Goal: Task Accomplishment & Management: Use online tool/utility

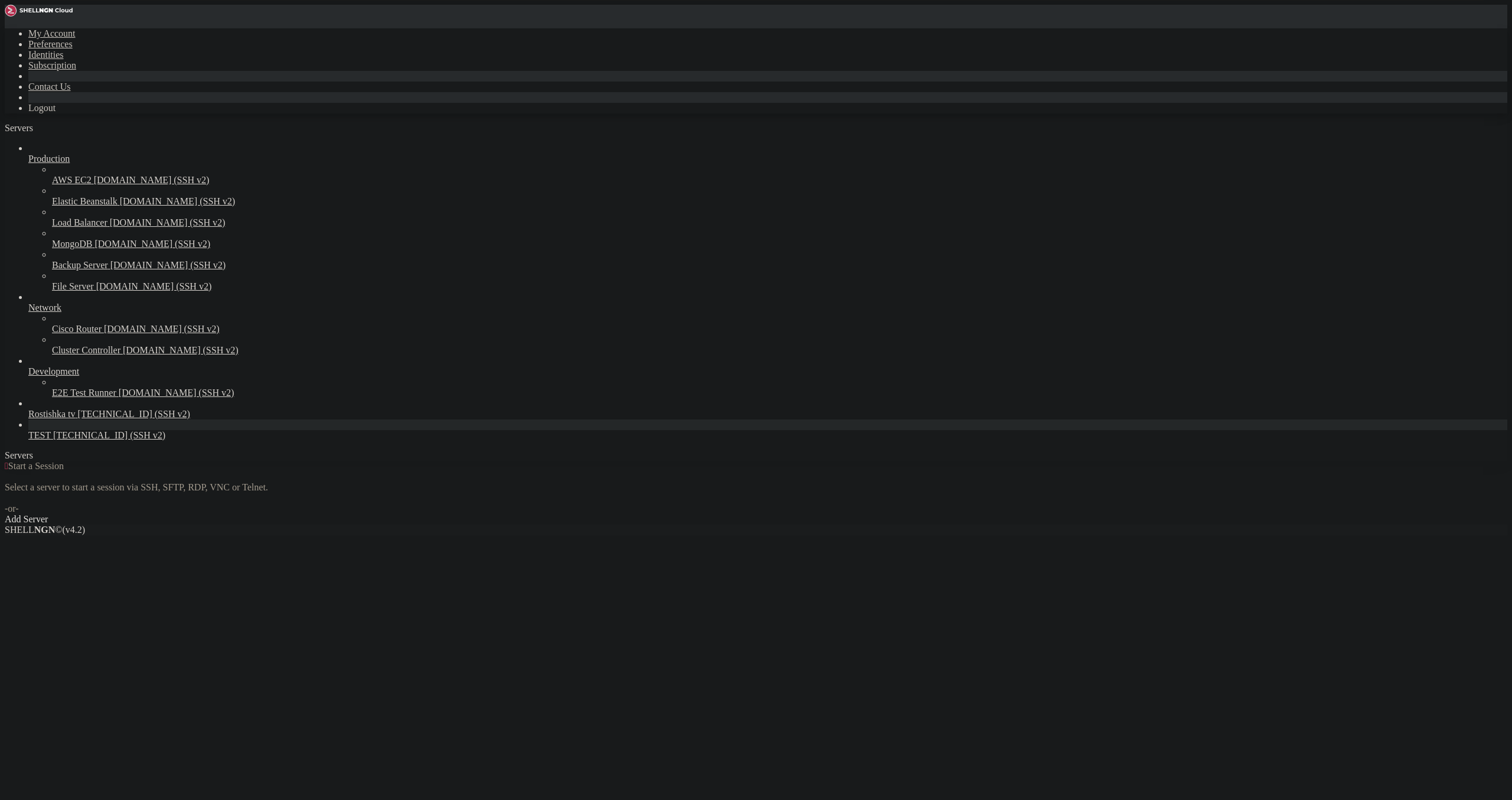
click at [51, 440] on span "TEST" at bounding box center [40, 435] width 22 height 10
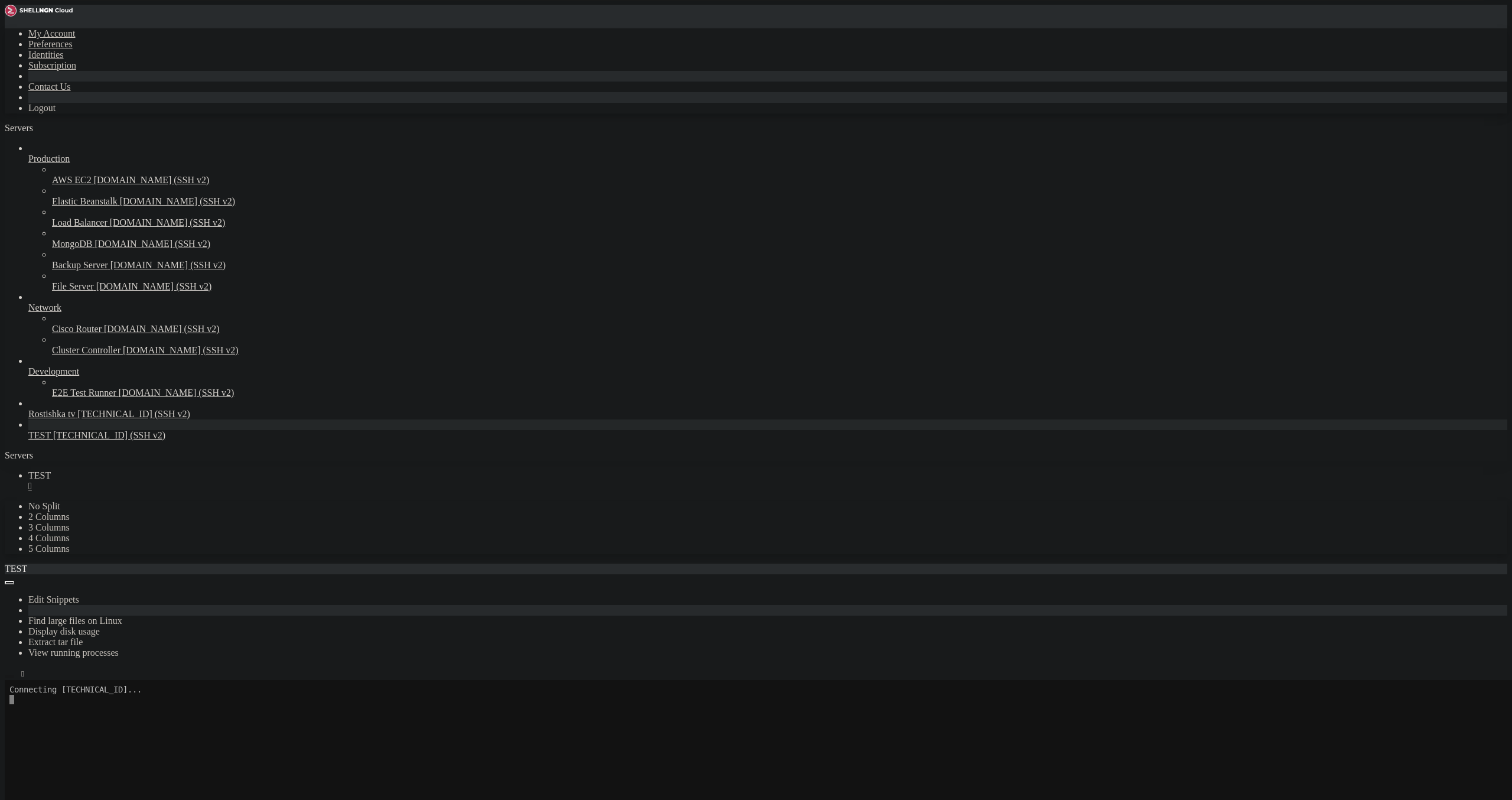
click at [10, 677] on icon "button" at bounding box center [10, 677] width 0 height 0
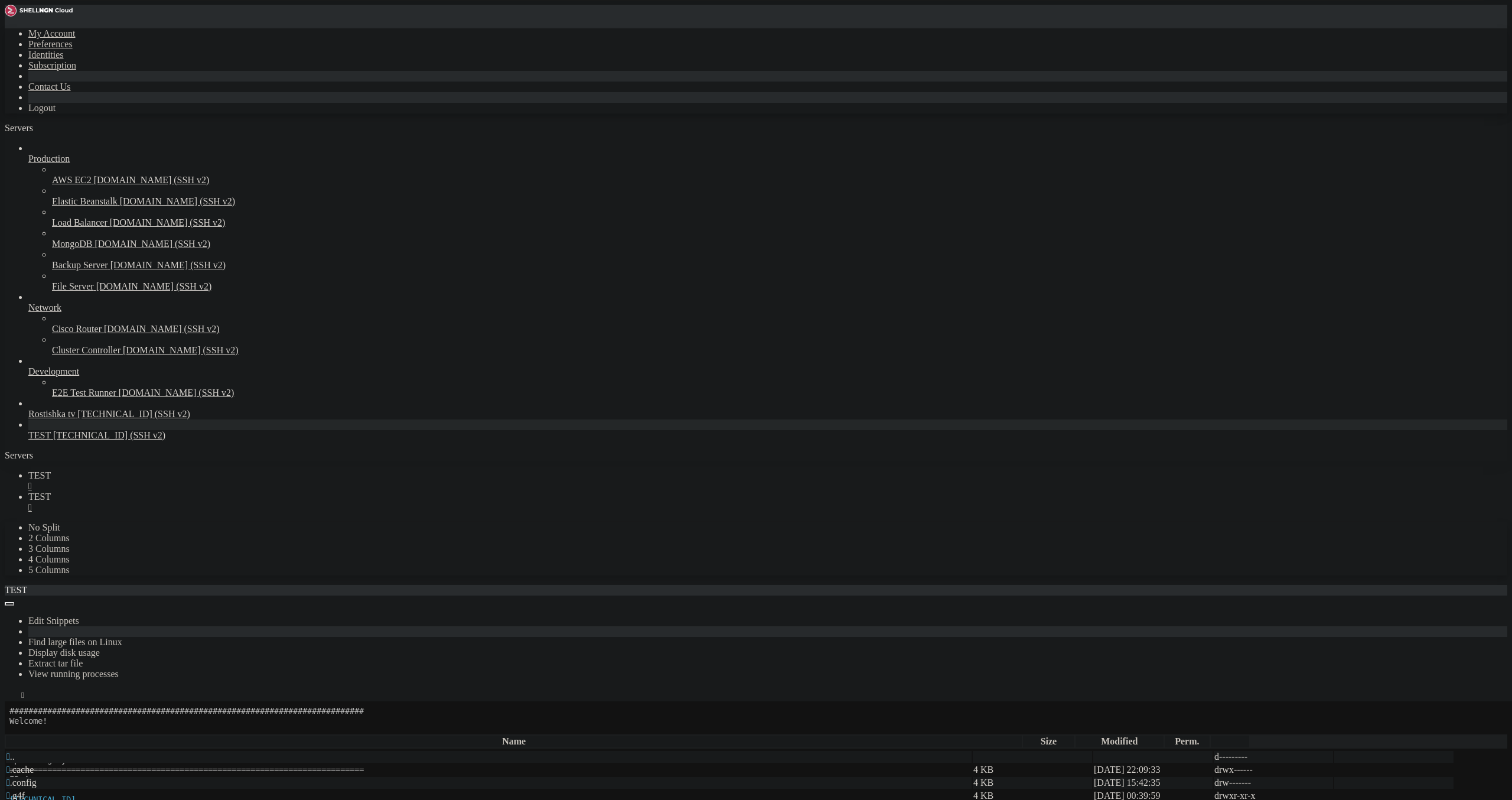
type input "/root"
drag, startPoint x: 1450, startPoint y: 0, endPoint x: 1447, endPoint y: 66, distance: 66.1
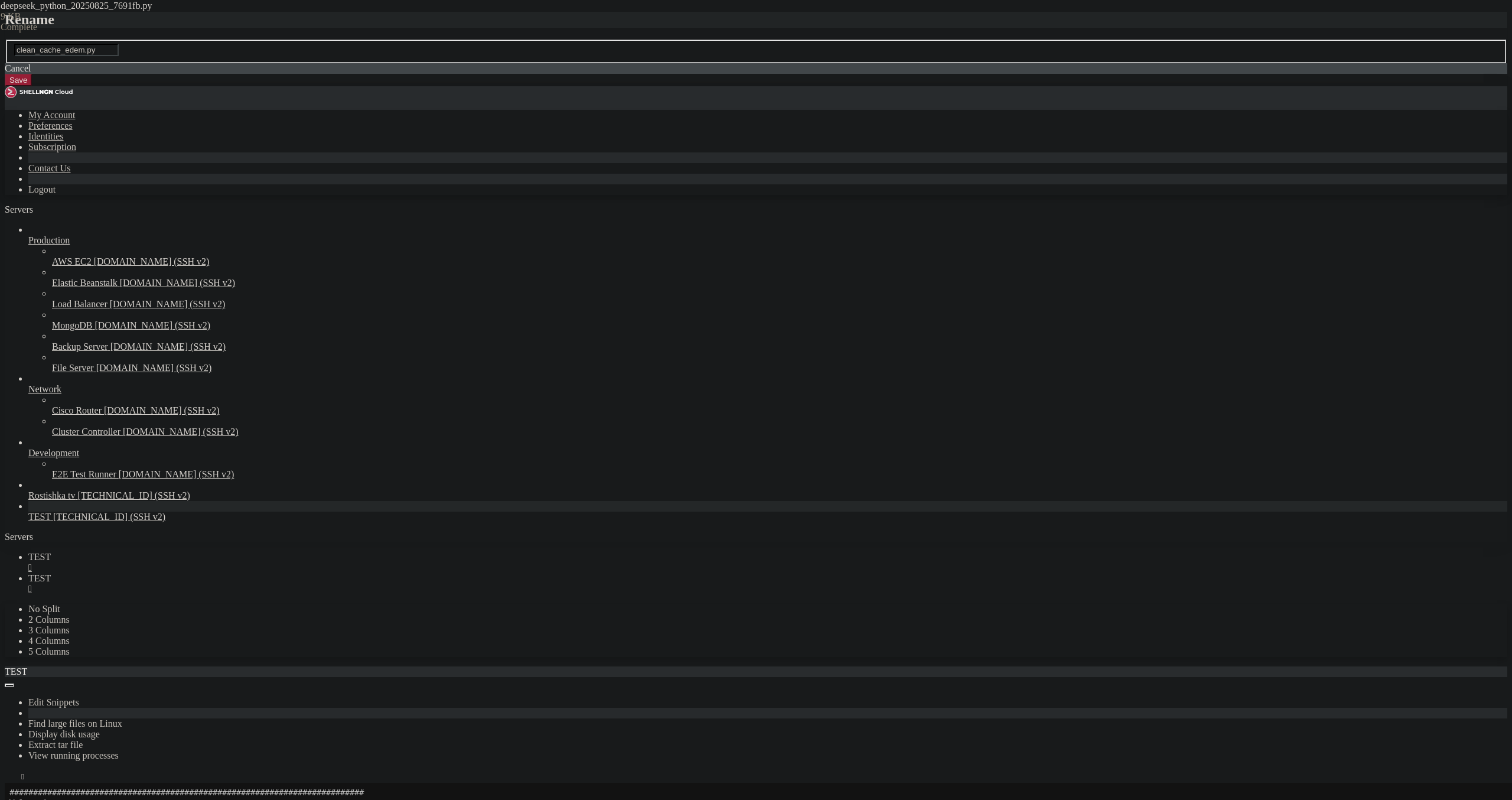
type input "clean_cache_edem.py"
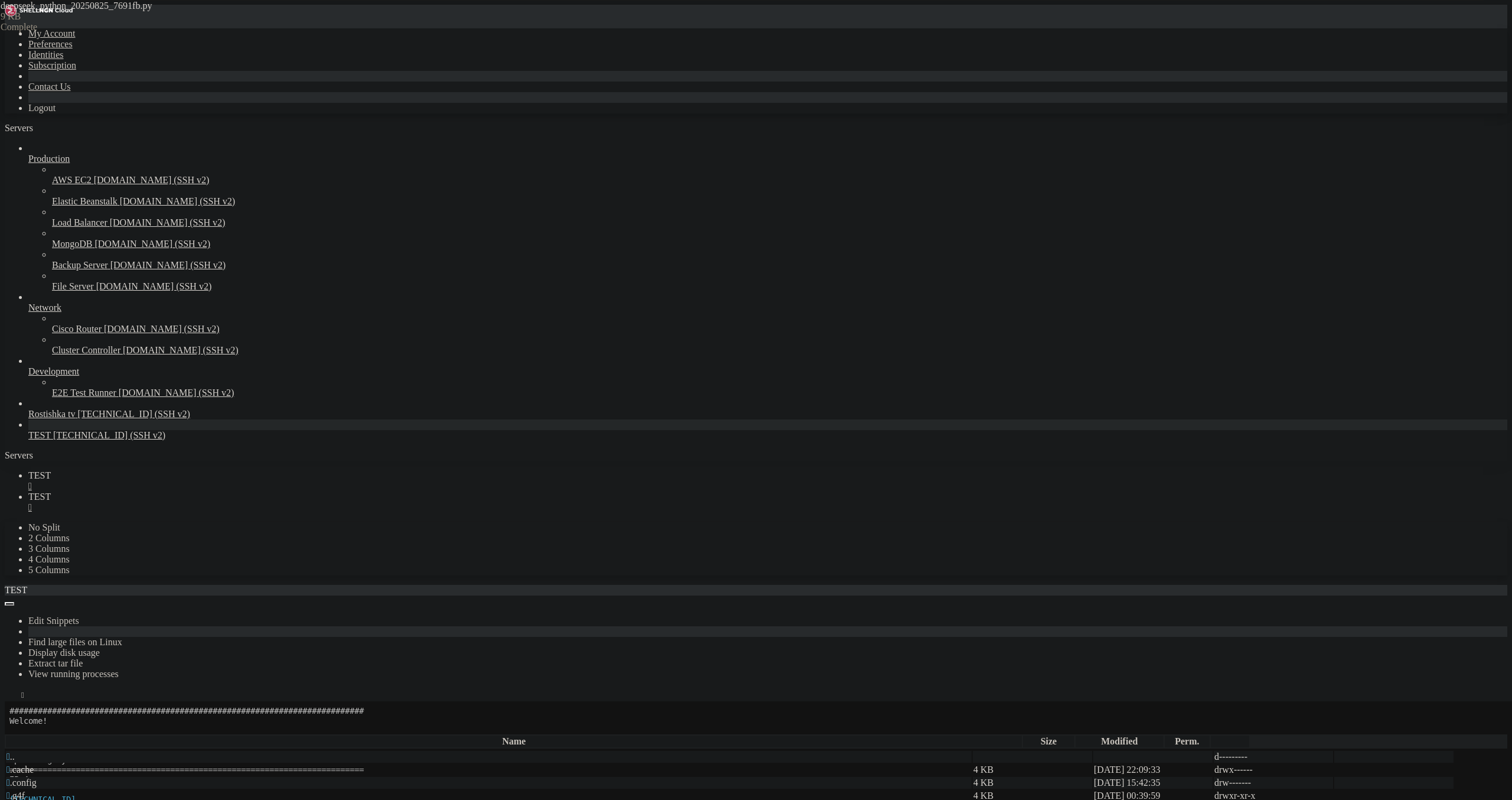
type textarea "time.sleep(900)"
drag, startPoint x: 180, startPoint y: 4, endPoint x: 56, endPoint y: 25, distance: 125.8
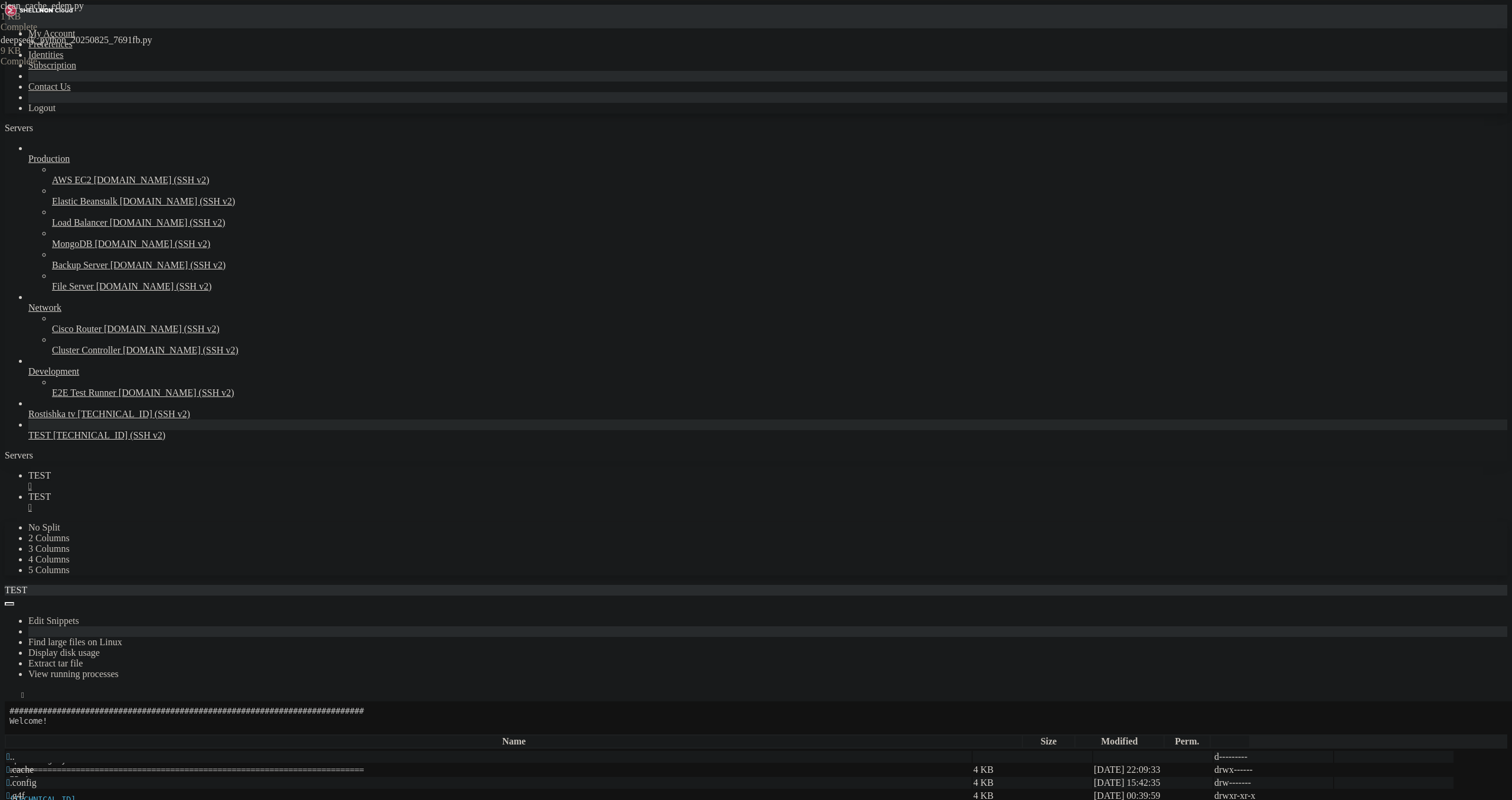
click at [180, 471] on link "TEST " at bounding box center [768, 481] width 1479 height 21
click at [51, 492] on span "TEST" at bounding box center [40, 496] width 22 height 10
drag, startPoint x: 222, startPoint y: 175, endPoint x: 357, endPoint y: 172, distance: 135.0
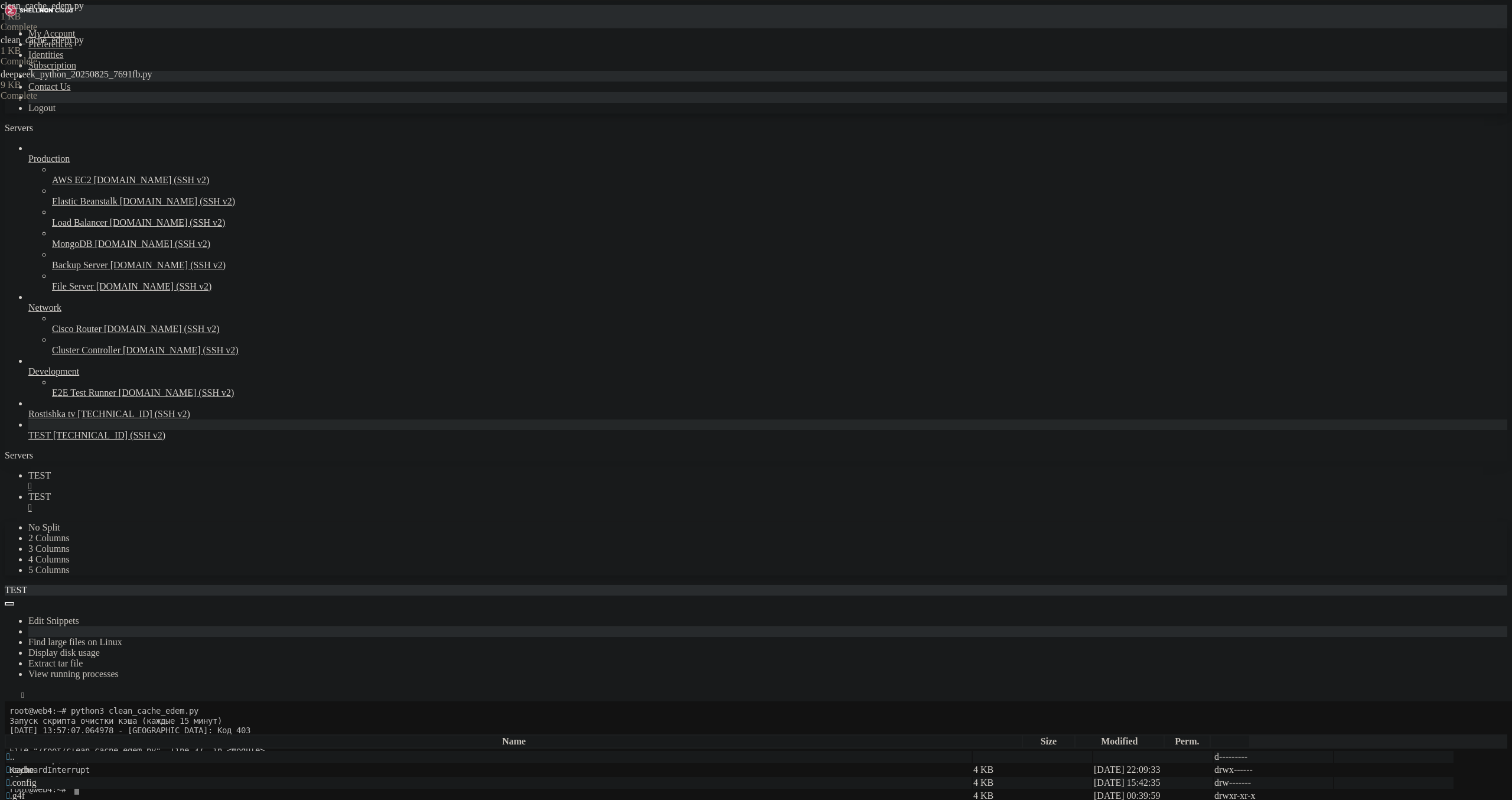
type textarea "CLEAN_URL = "[URL][TECHNICAL_ID]""
click at [158, 471] on link "TEST " at bounding box center [768, 481] width 1479 height 21
drag, startPoint x: 75, startPoint y: 709, endPoint x: 213, endPoint y: 722, distance: 138.6
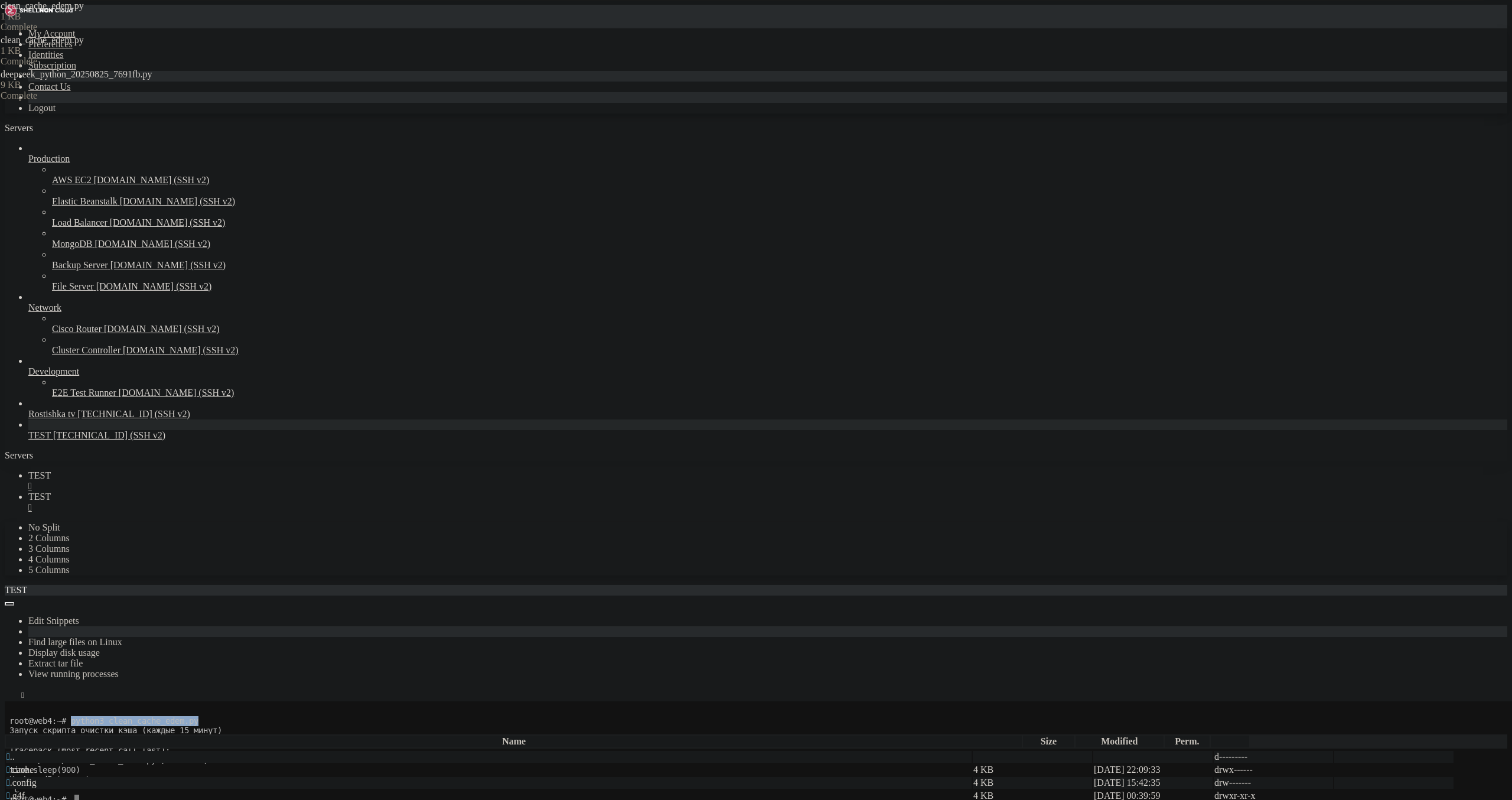
click at [213, 722] on x-row "root@web4:~# python3 clean_cache_edem.py" at bounding box center [686, 721] width 1353 height 10
click at [199, 471] on link "TEST " at bounding box center [768, 481] width 1479 height 21
click at [199, 481] on div "" at bounding box center [768, 486] width 1479 height 10
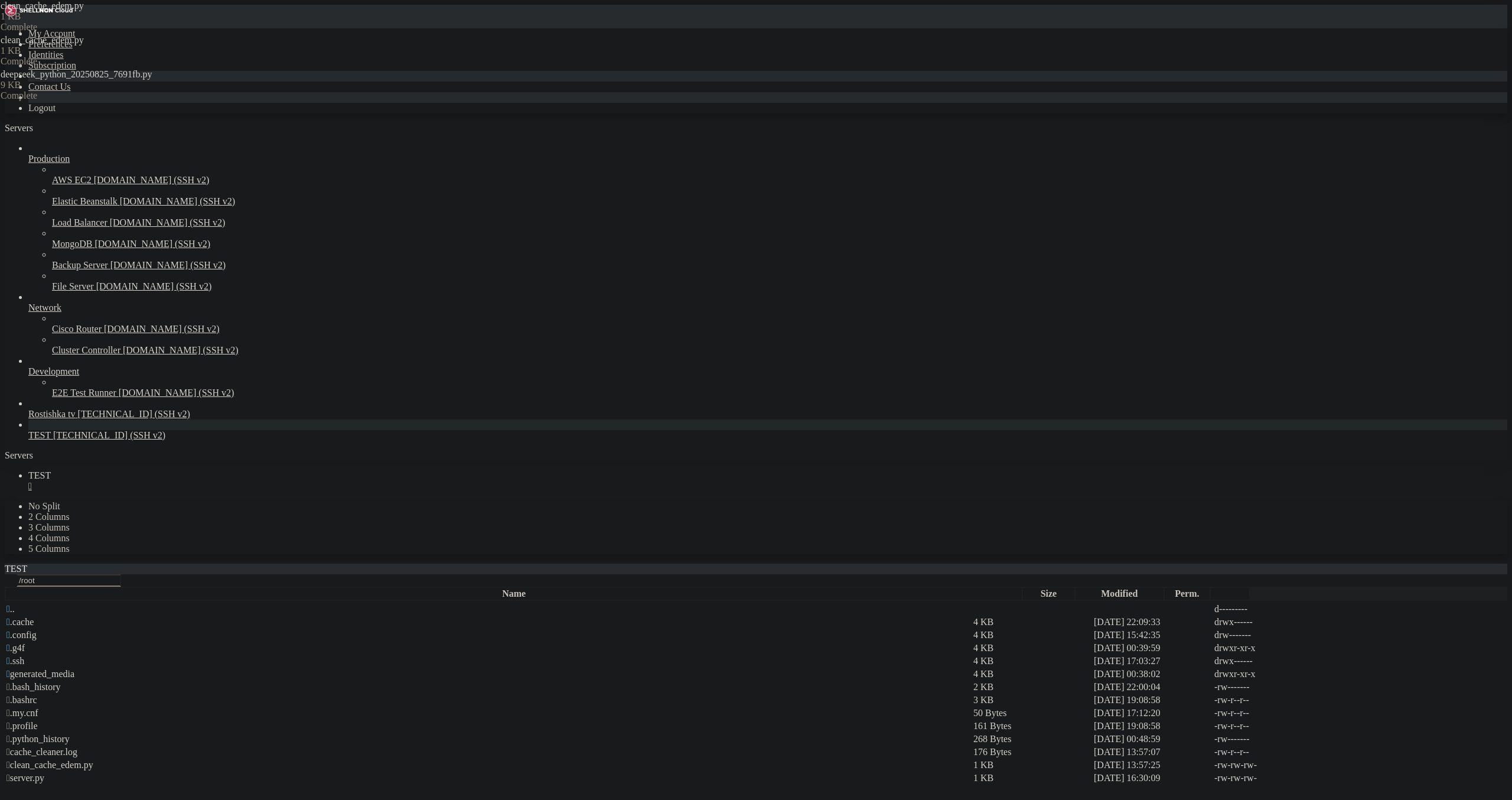
click at [199, 481] on div "" at bounding box center [768, 486] width 1479 height 10
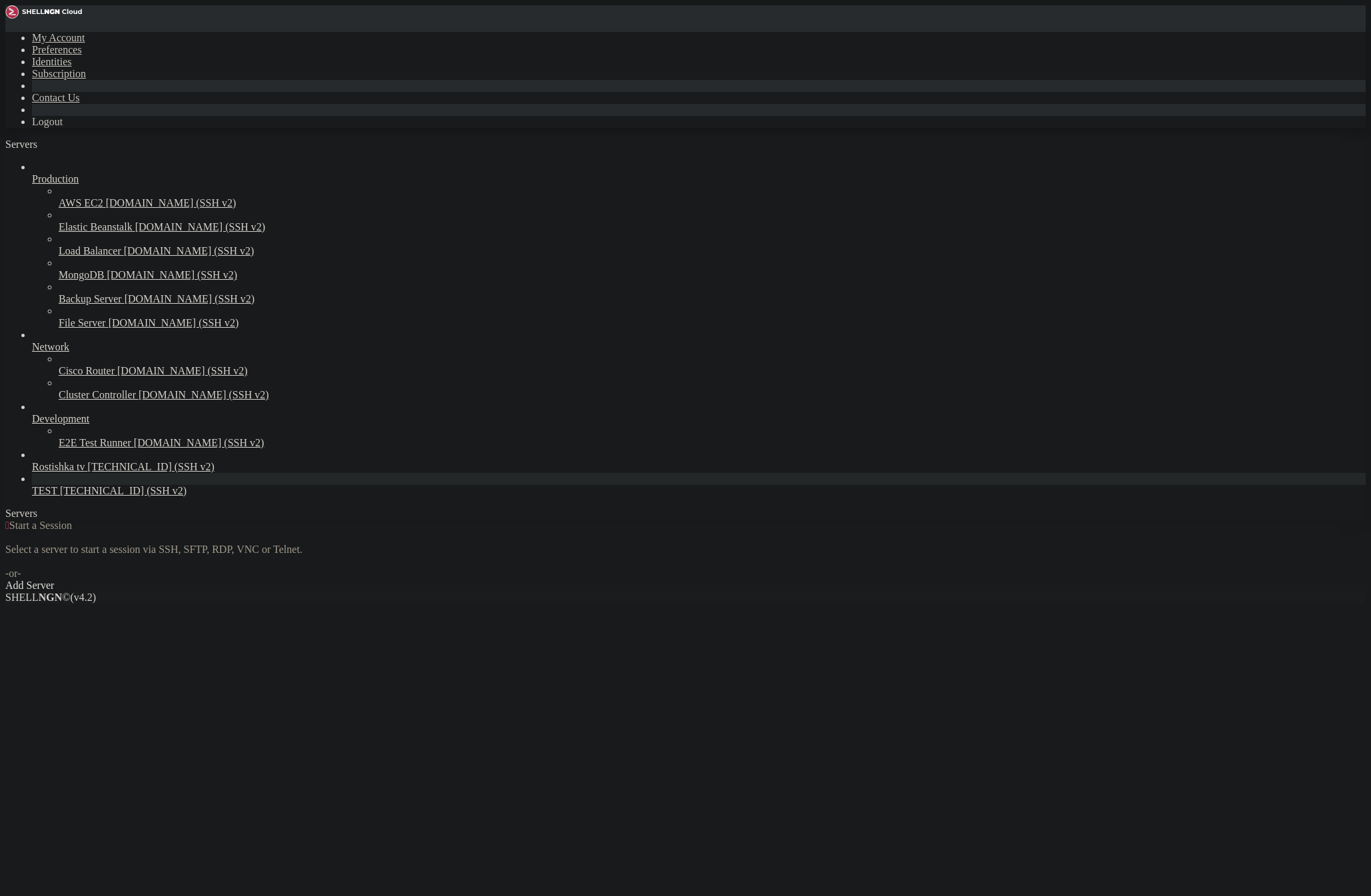
click at [40, 497] on link "TEST [TECHNICAL_ID] (SSH v2)" at bounding box center [699, 491] width 1334 height 12
click at [45, 496] on span "TEST" at bounding box center [45, 490] width 25 height 11
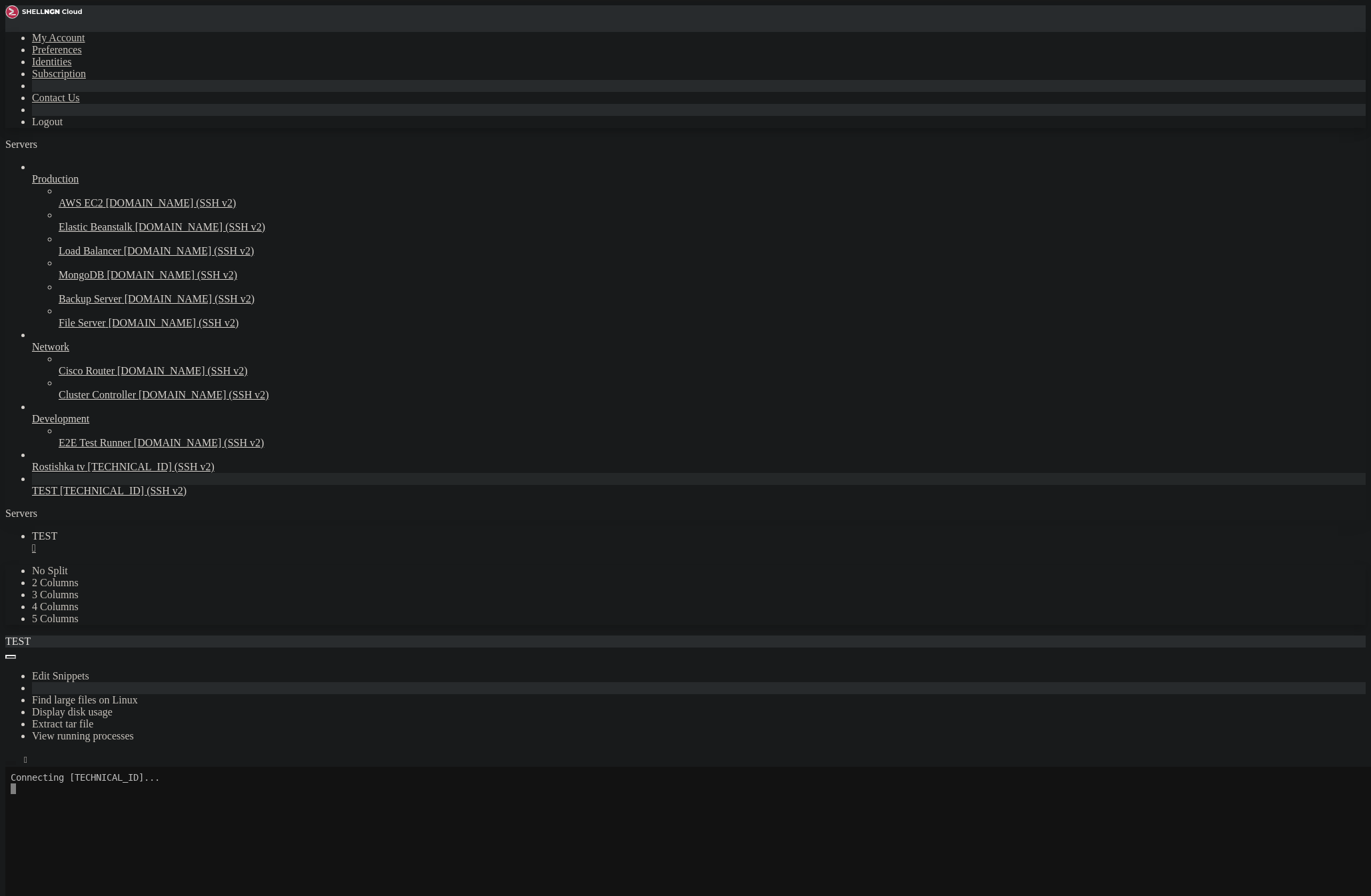
click at [11, 763] on icon "button" at bounding box center [11, 763] width 0 height 0
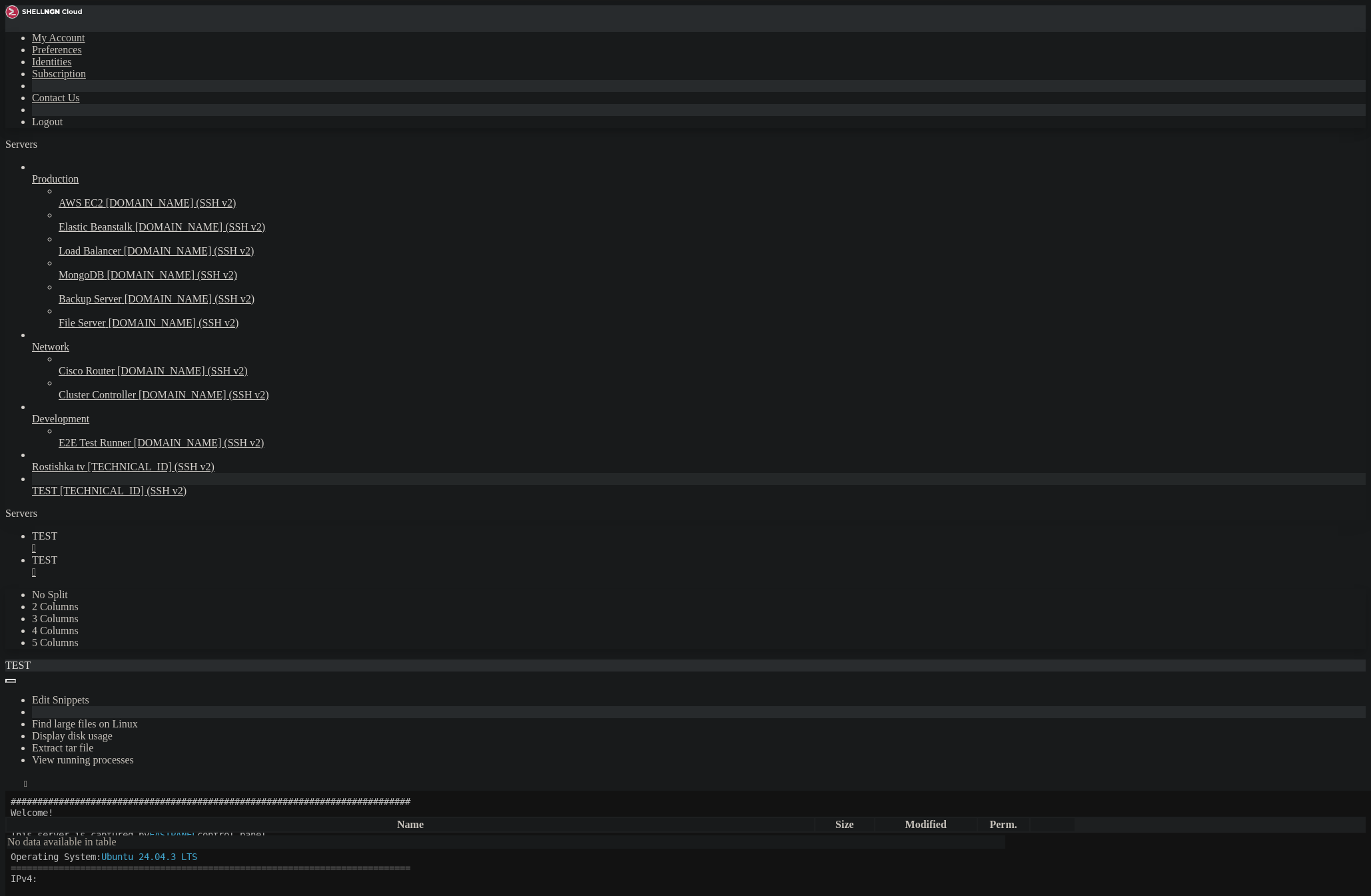
scroll to position [77, 0]
type input "/root"
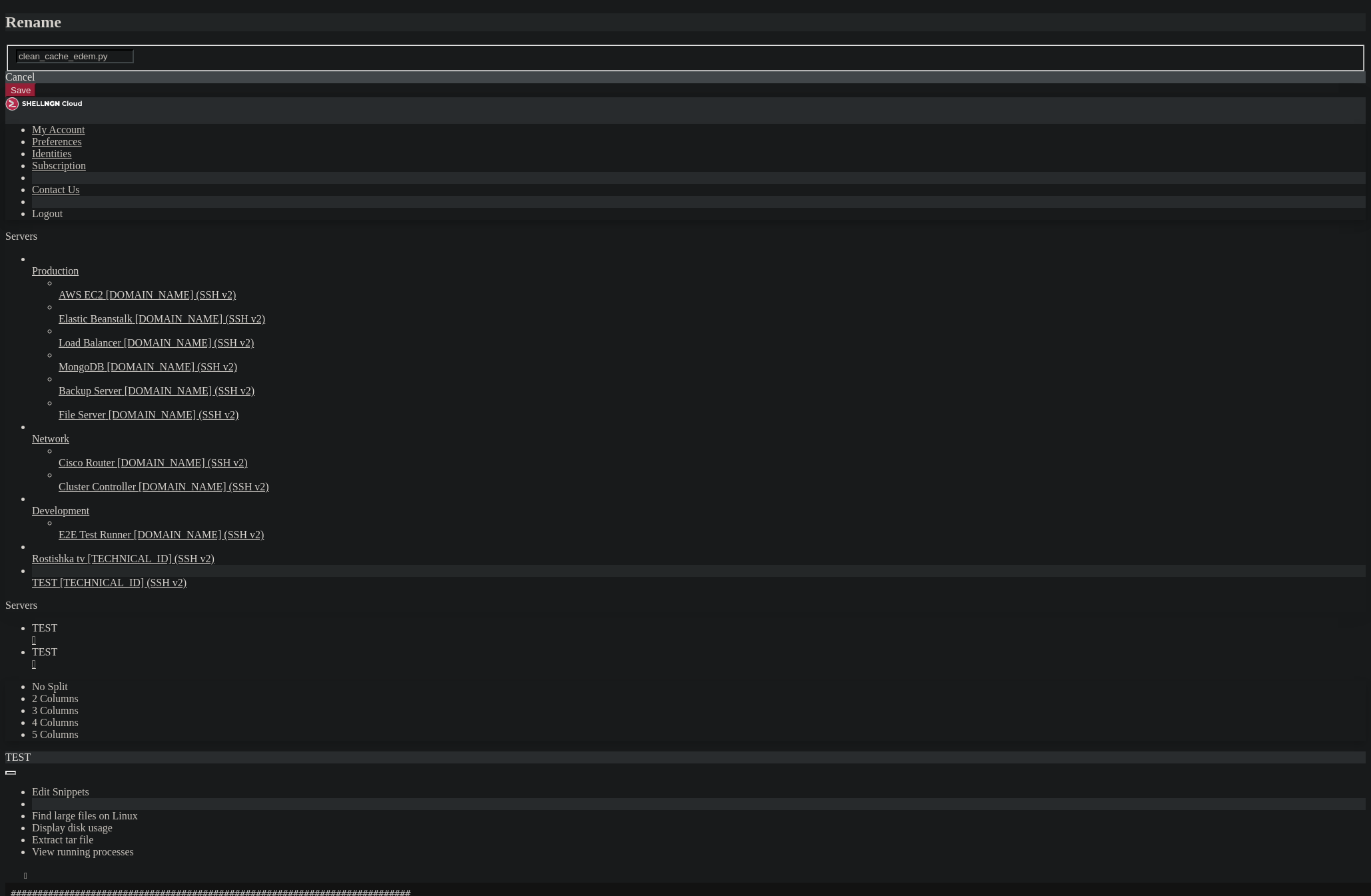
drag, startPoint x: 790, startPoint y: 493, endPoint x: 531, endPoint y: 480, distance: 259.3
click at [36, 98] on button "Save" at bounding box center [20, 90] width 30 height 14
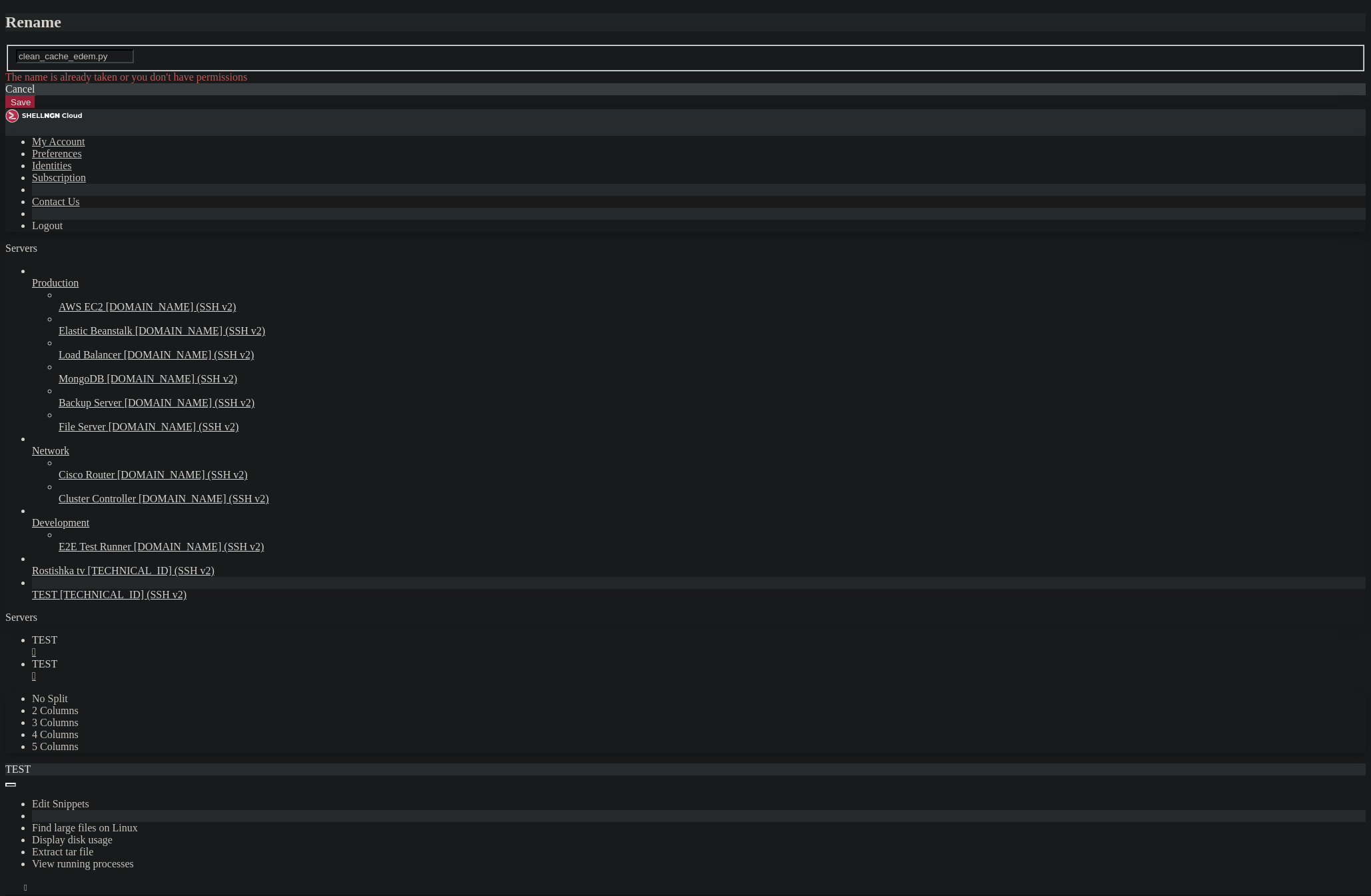
click at [734, 95] on div "Cancel" at bounding box center [686, 89] width 1361 height 12
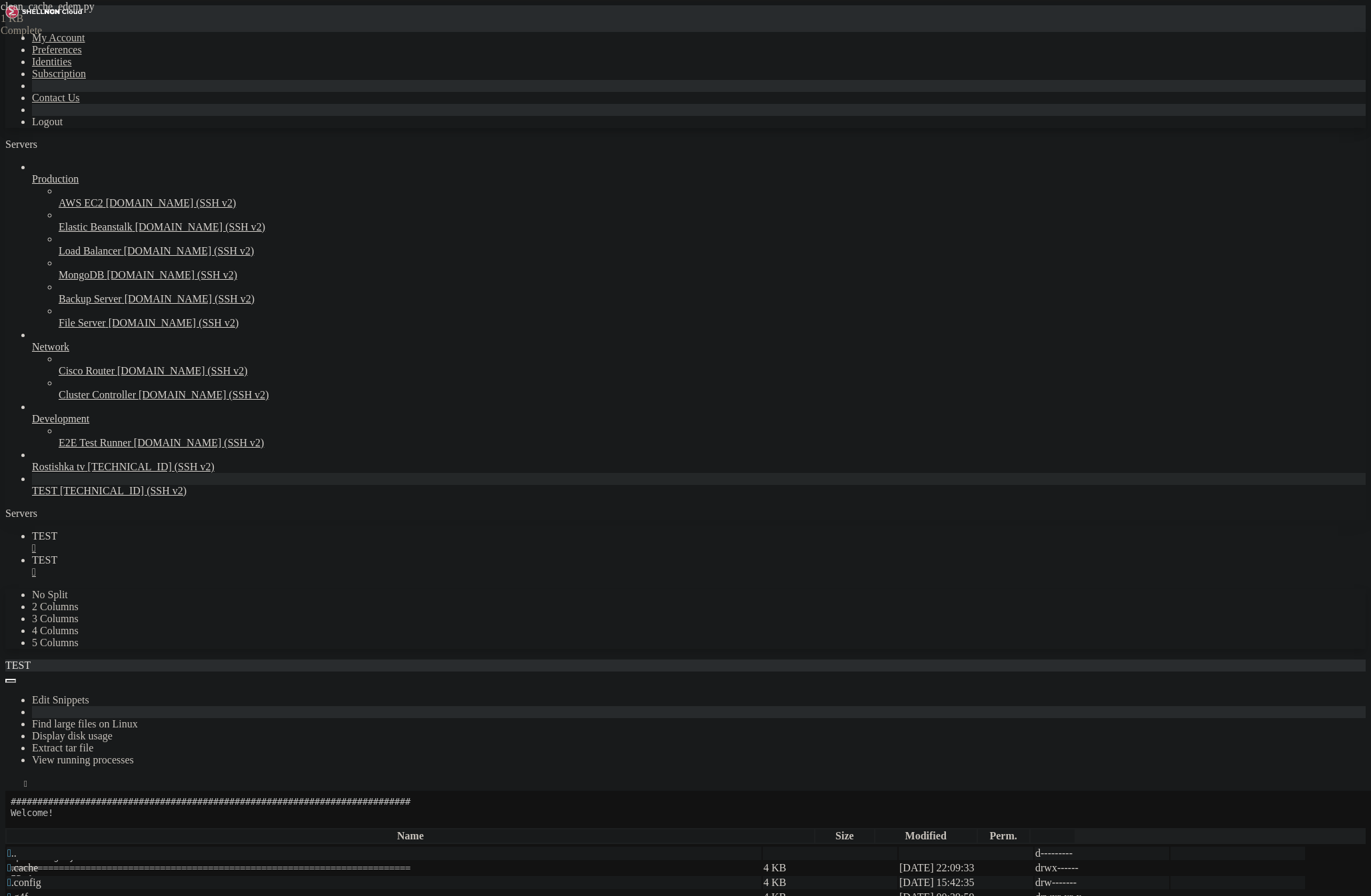
type textarea "print("Запуск скрипта очистки кэша (каждые 15"
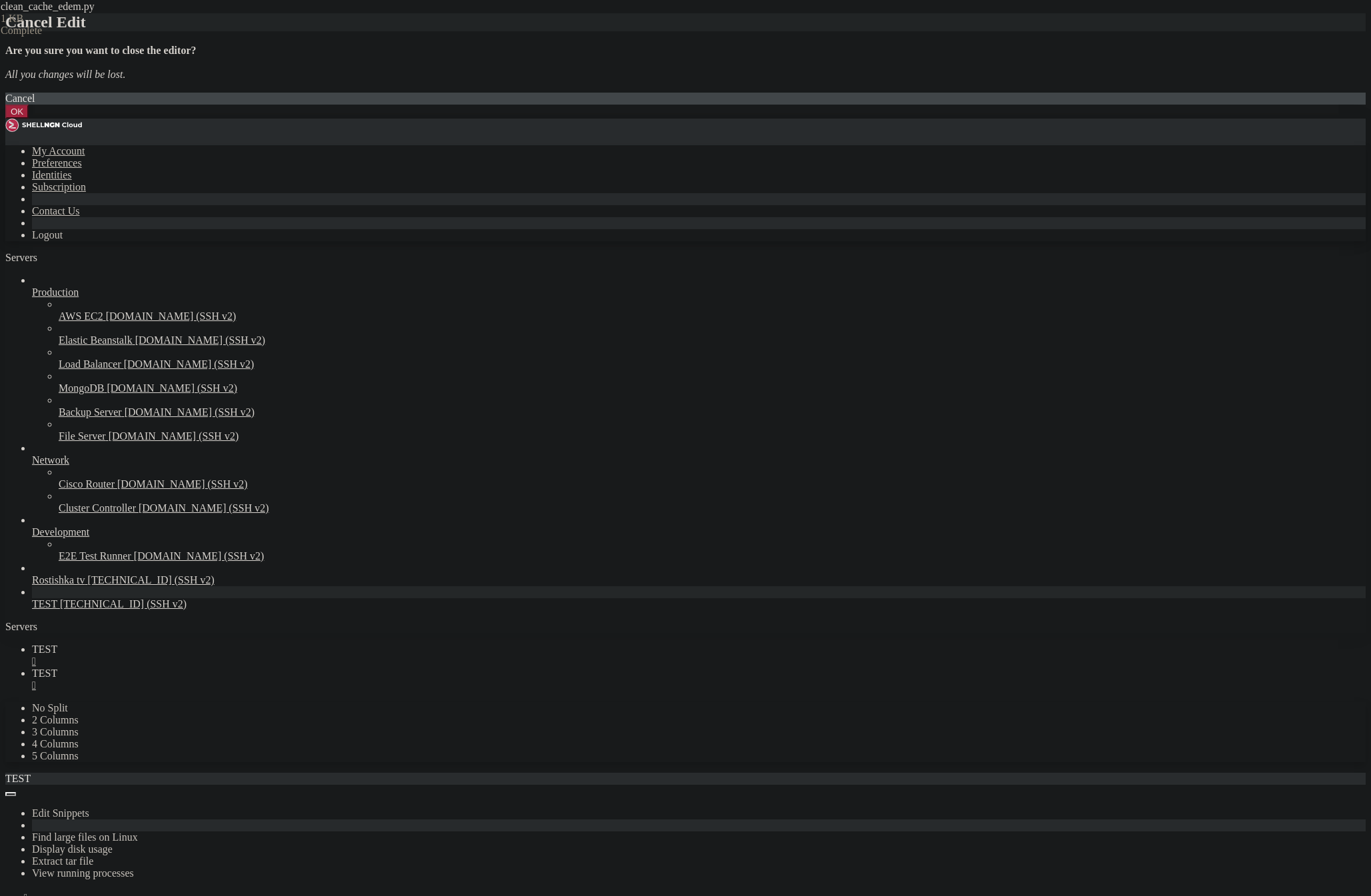
click at [29, 119] on button "OK" at bounding box center [17, 111] width 24 height 14
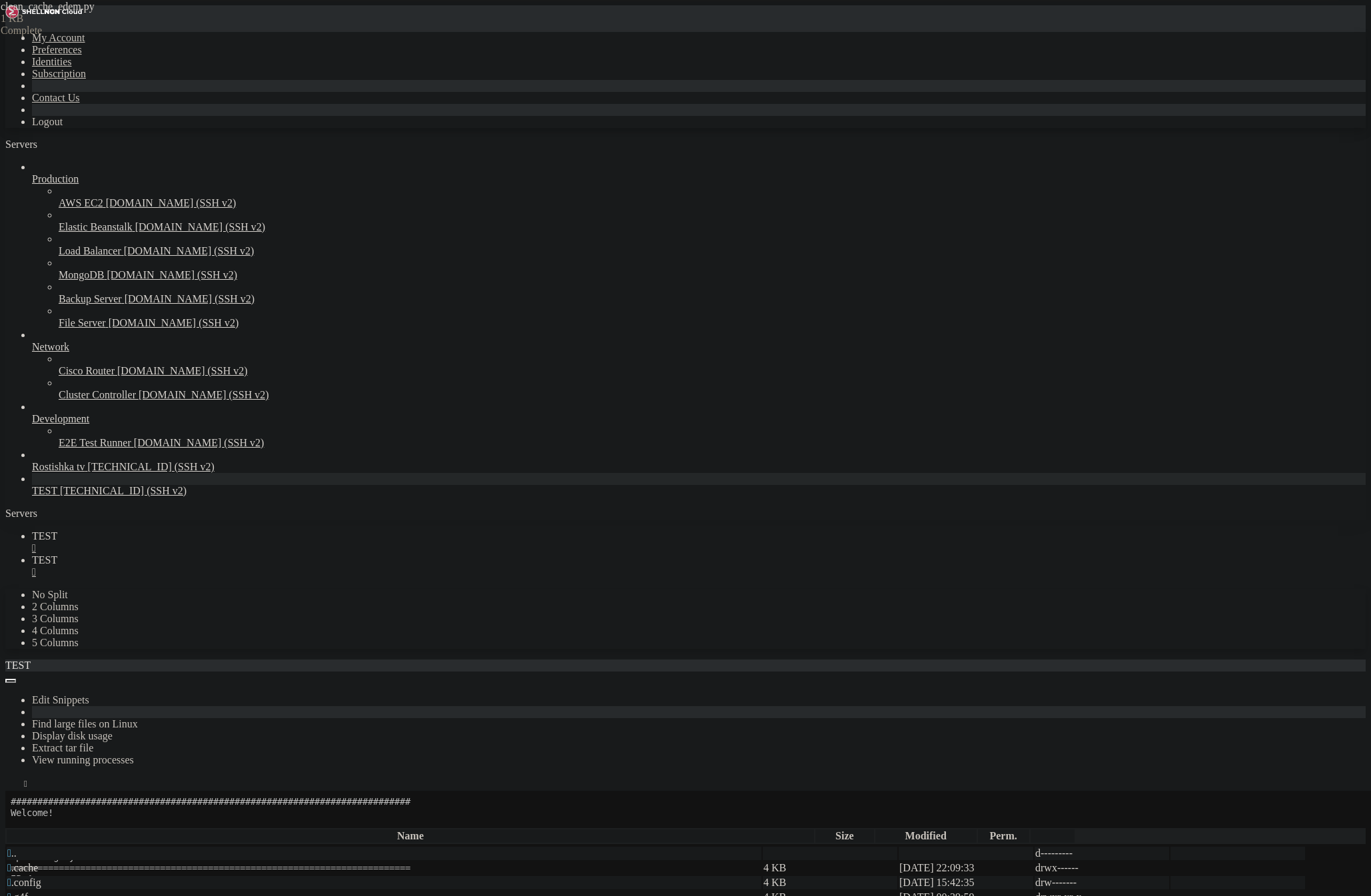
drag, startPoint x: 399, startPoint y: 347, endPoint x: 408, endPoint y: 348, distance: 9.1
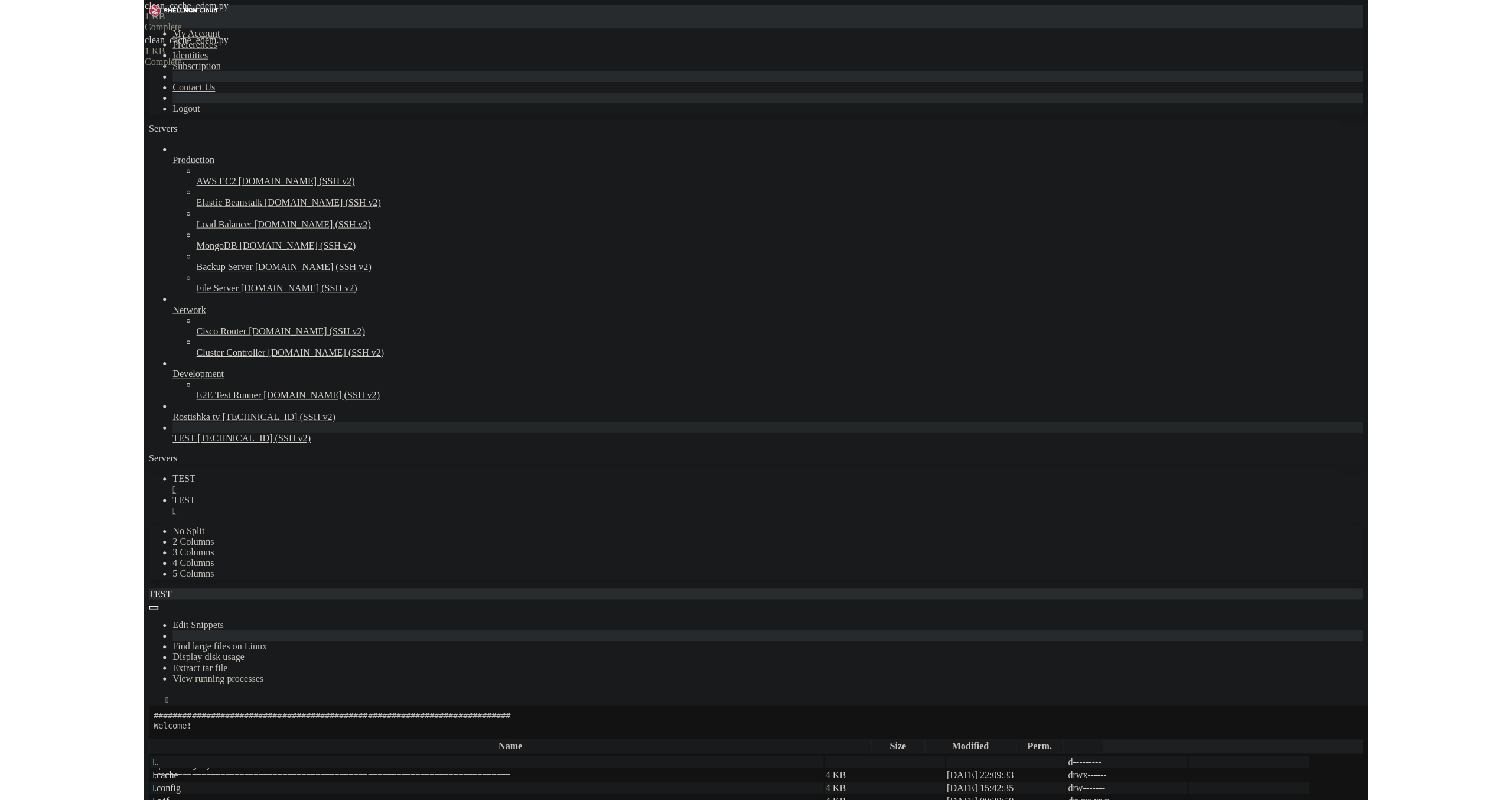
scroll to position [0, 16]
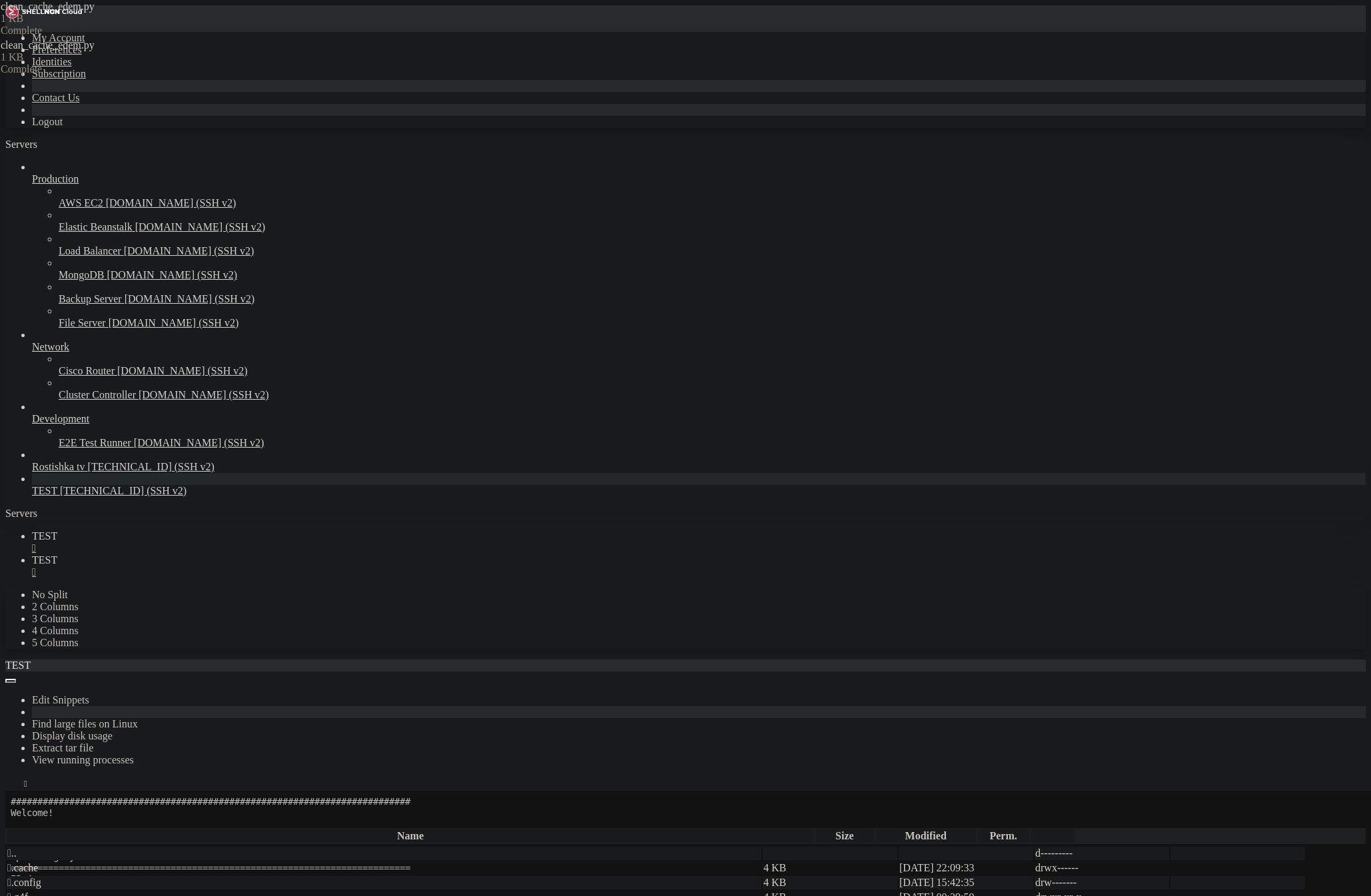
type textarea "print("Запуск скрипта очистки кэша (каждые 15 минут)")"
drag, startPoint x: 184, startPoint y: 19, endPoint x: 190, endPoint y: 27, distance: 10.0
click at [184, 531] on link "TEST " at bounding box center [699, 542] width 1334 height 24
click at [295, 566] on div "" at bounding box center [699, 572] width 1334 height 12
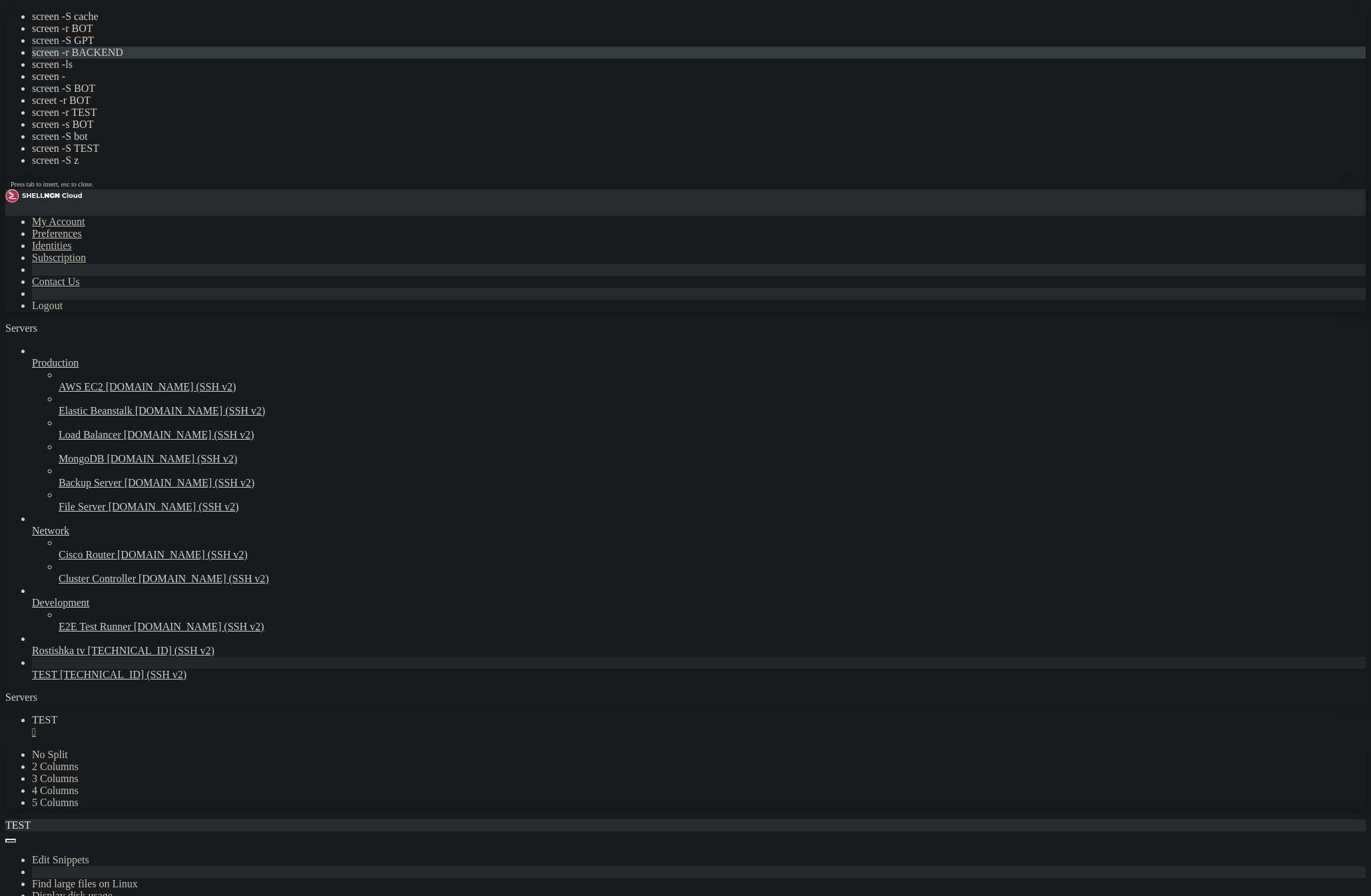
drag, startPoint x: 312, startPoint y: 1302, endPoint x: 471, endPoint y: 1261, distance: 164.2
drag, startPoint x: 420, startPoint y: 1235, endPoint x: 426, endPoint y: 1230, distance: 7.8
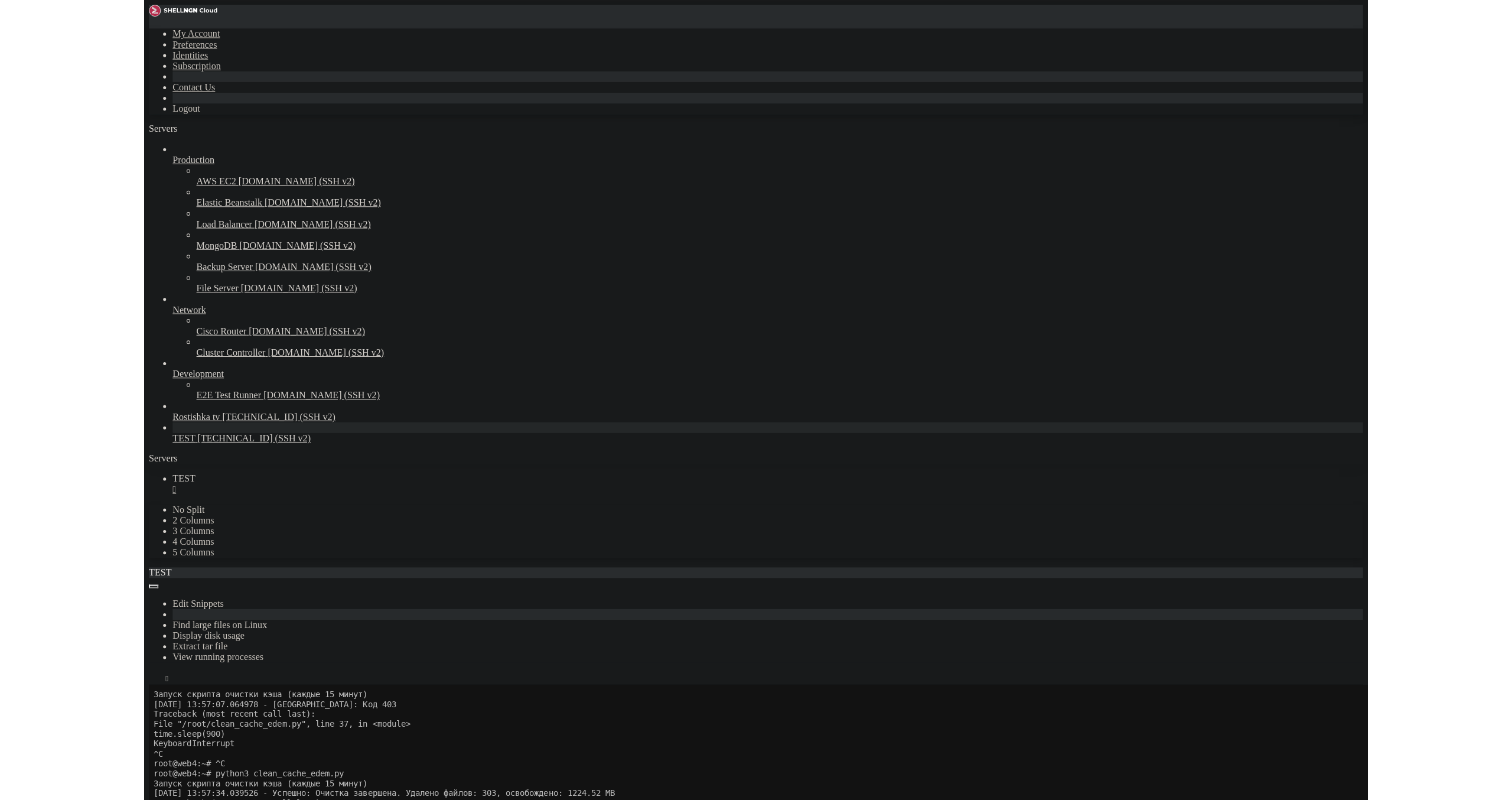
scroll to position [59, 0]
